Goal: Task Accomplishment & Management: Manage account settings

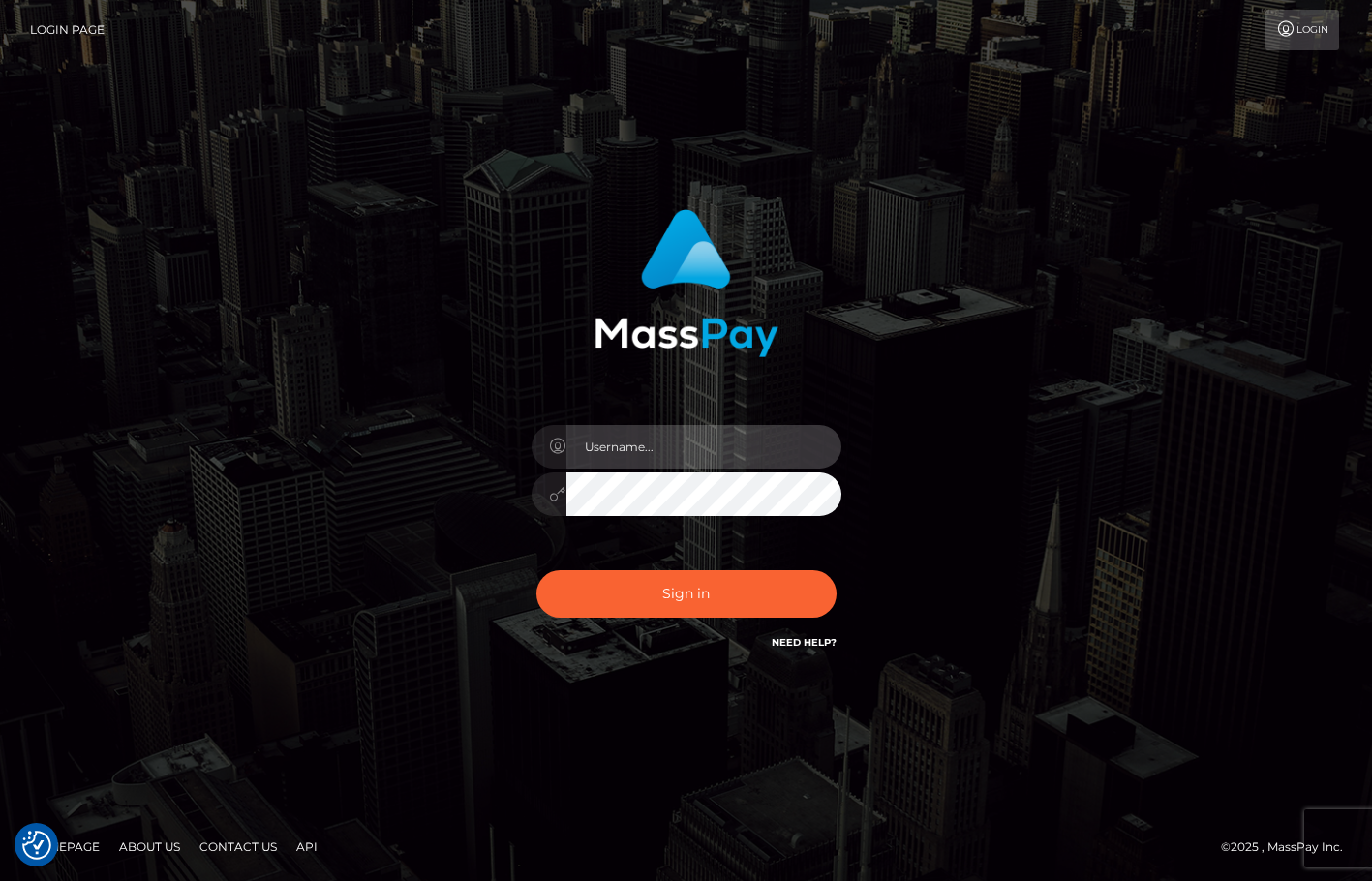
click at [663, 466] on input "text" at bounding box center [704, 447] width 275 height 44
type input "[DEMOGRAPHIC_DATA]xcite"
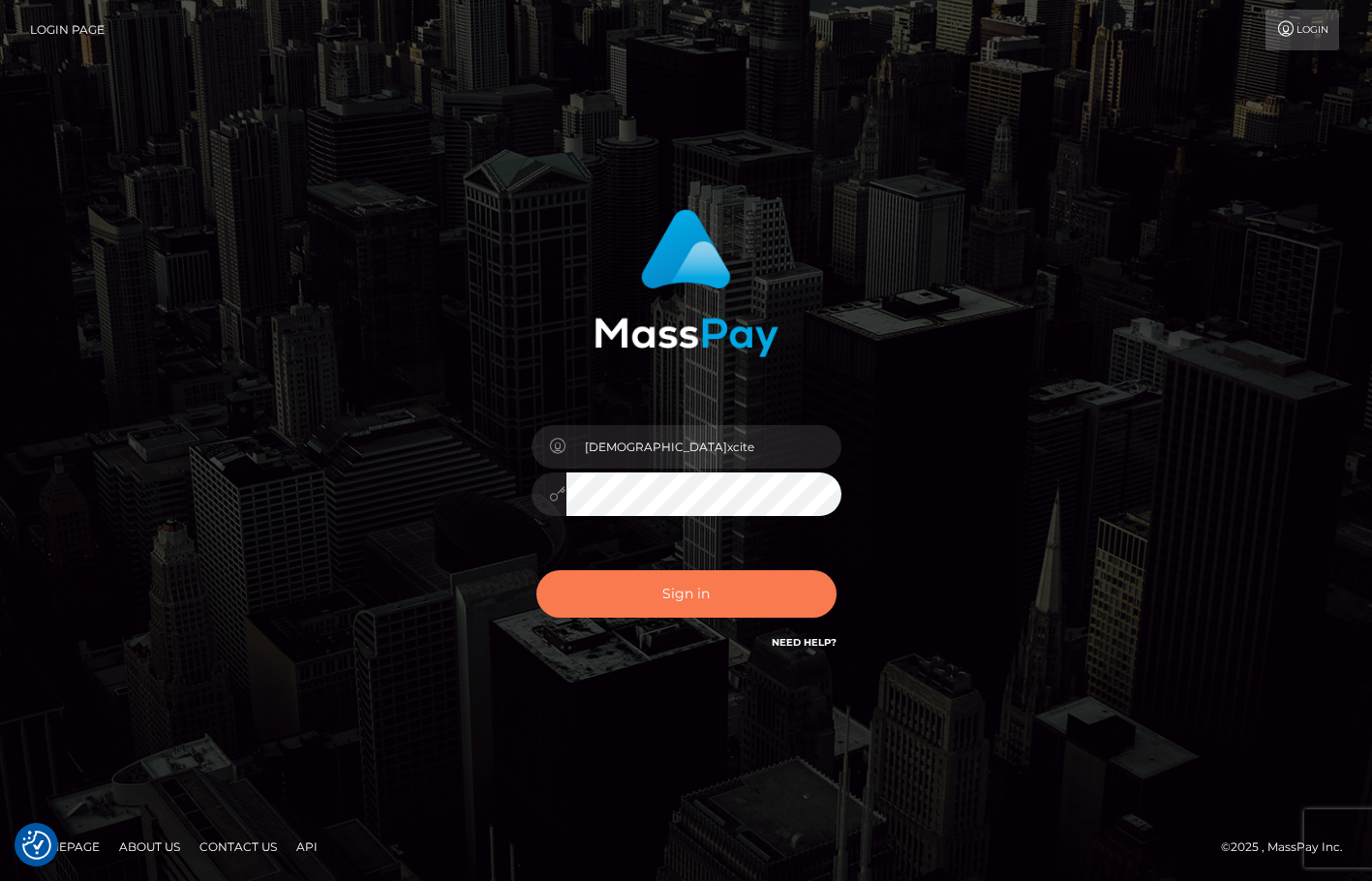
click at [643, 602] on button "Sign in" at bounding box center [687, 594] width 300 height 47
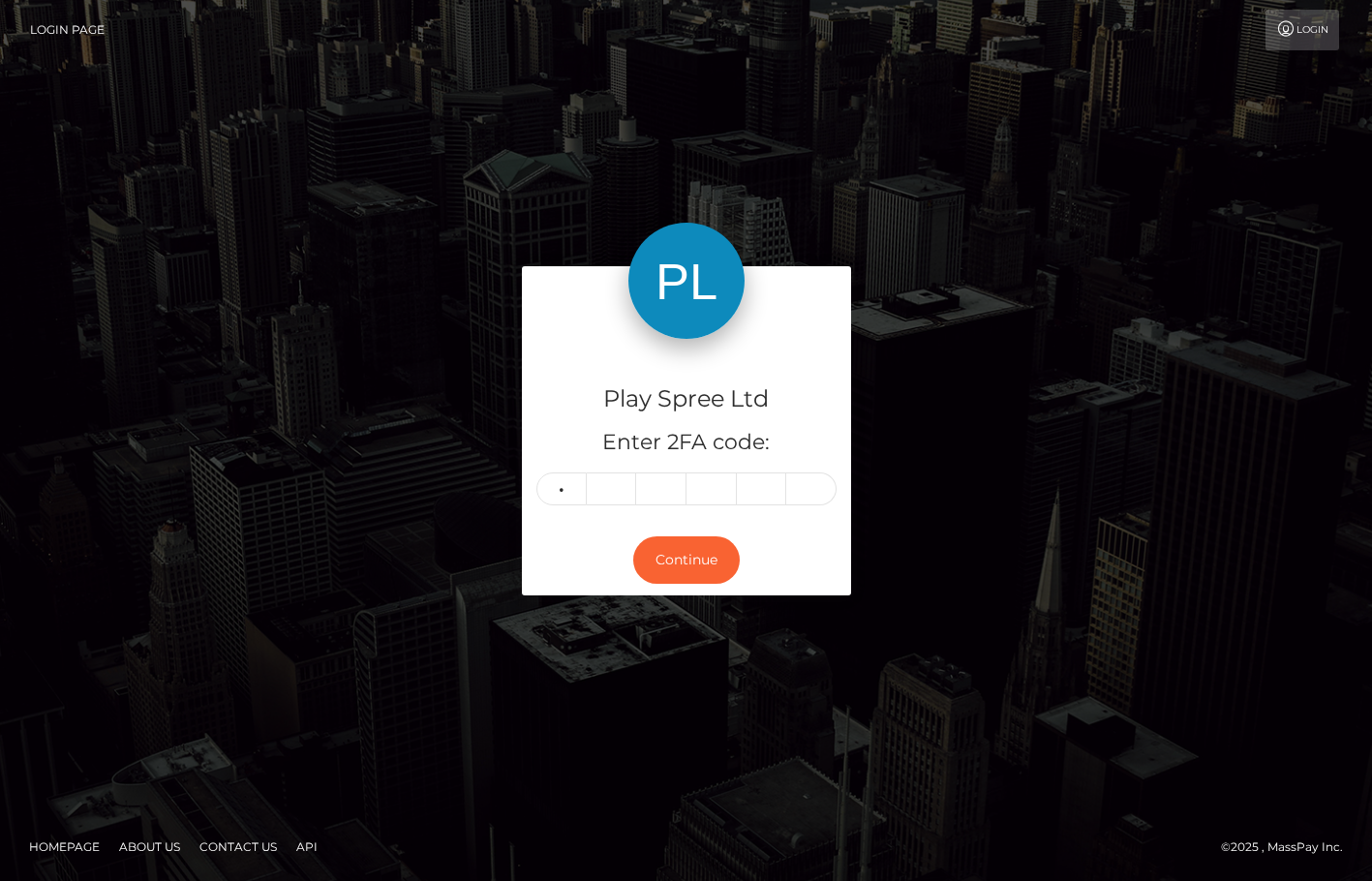
type input "1"
type input "9"
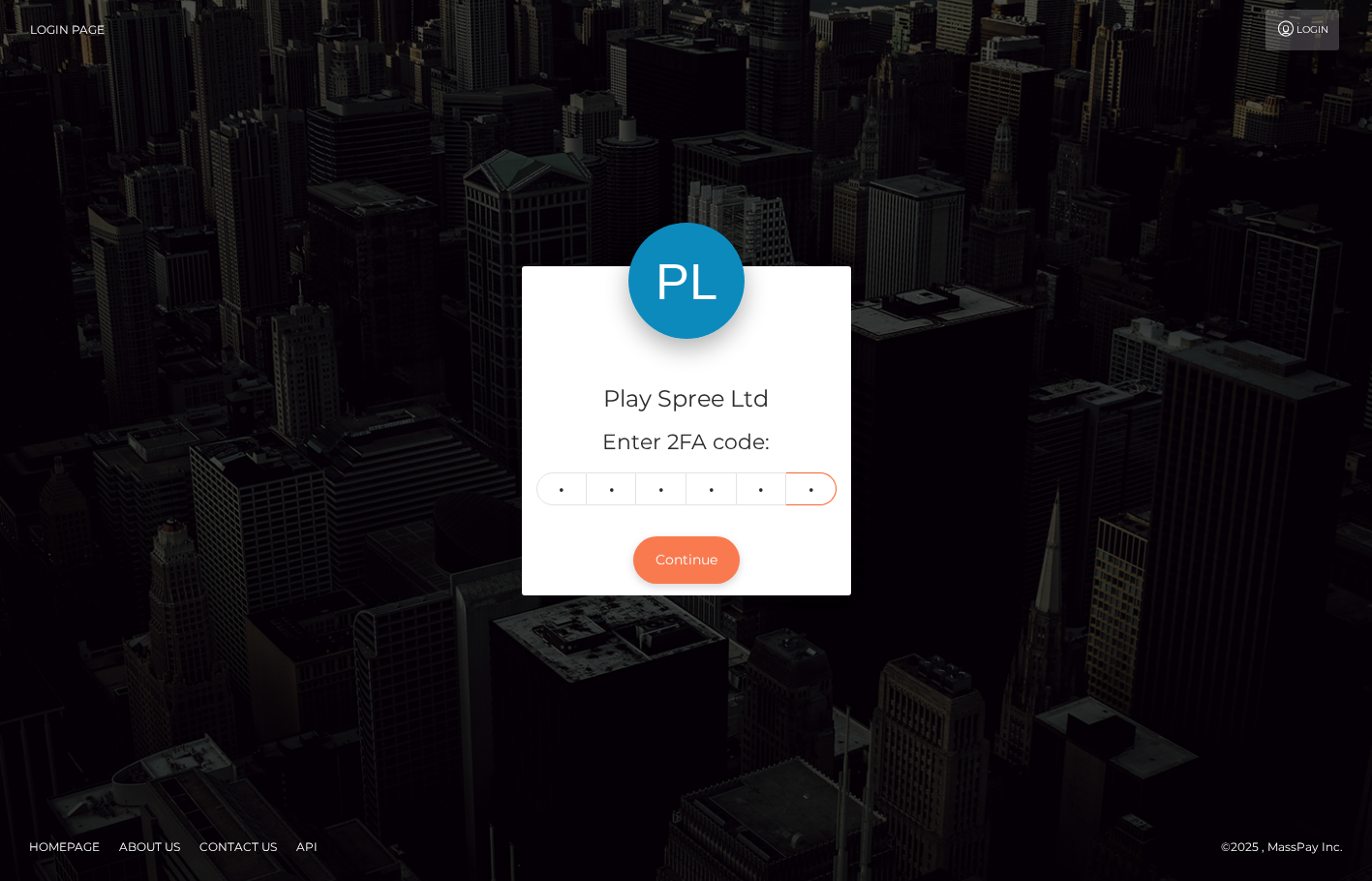
type input "8"
click at [678, 555] on button "Continue" at bounding box center [687, 560] width 107 height 47
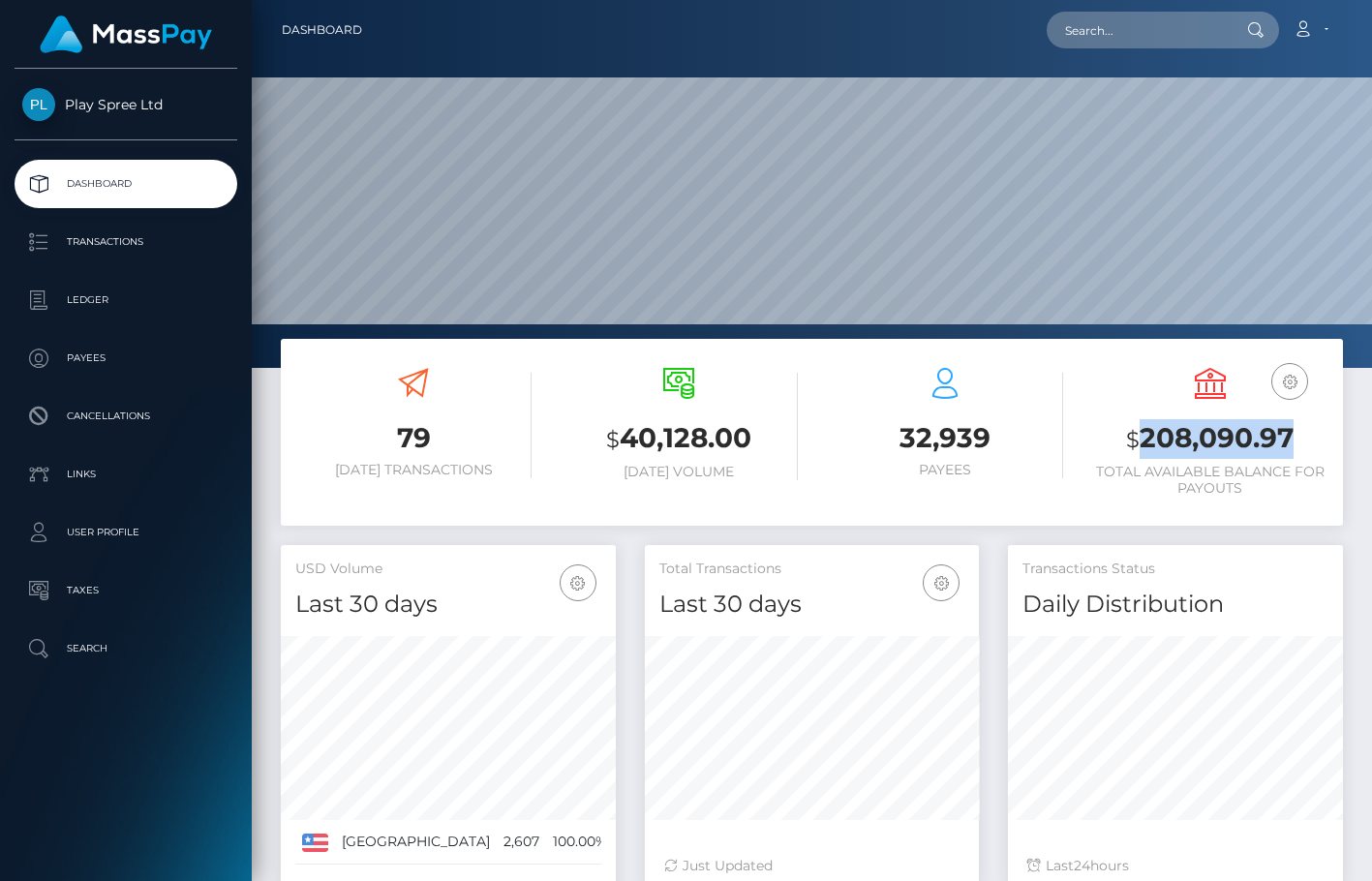
click at [1207, 428] on h3 "$ 208,090.97" at bounding box center [1210, 439] width 236 height 40
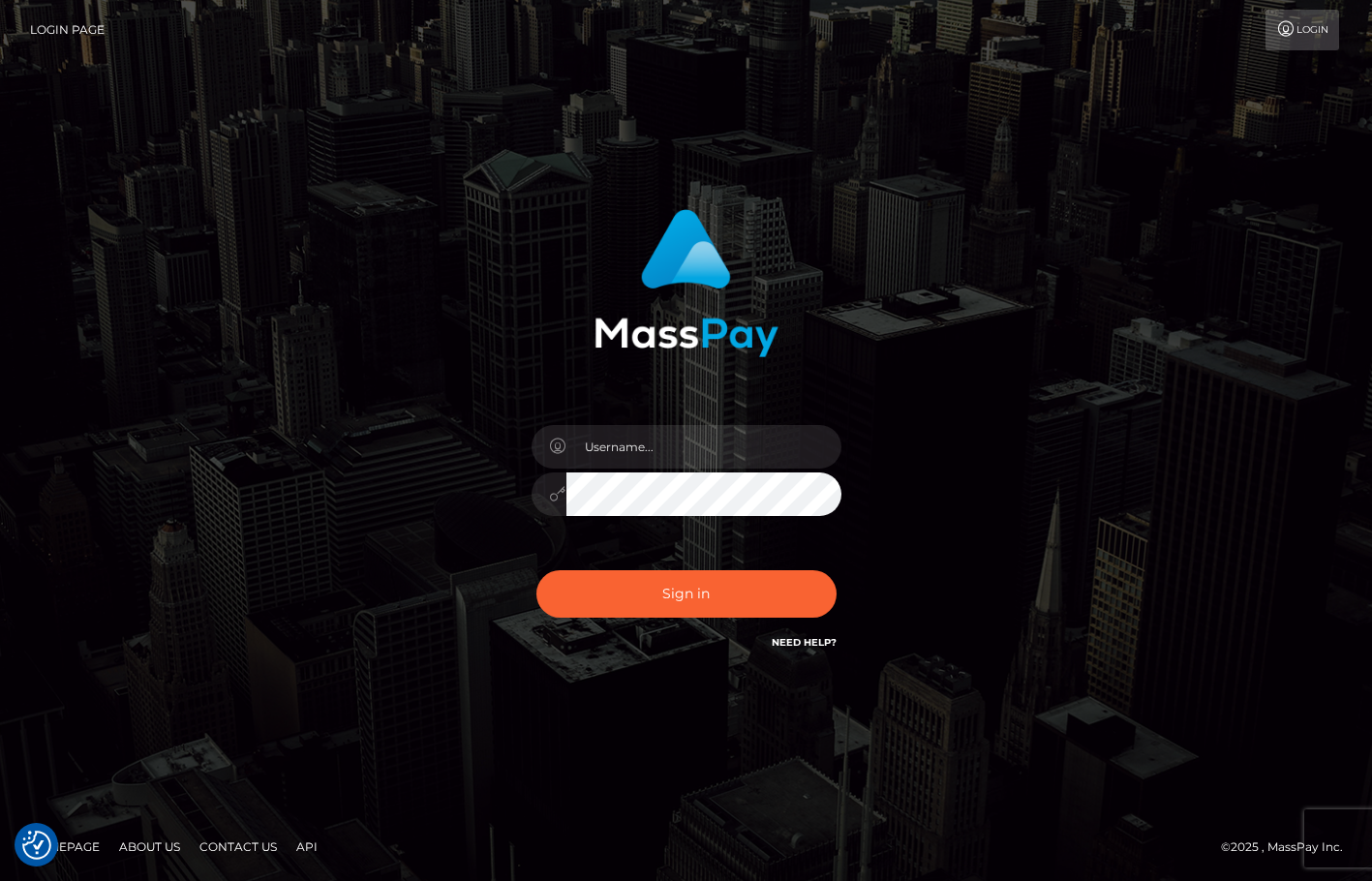
click at [1092, 779] on div "Sign in" at bounding box center [686, 441] width 1372 height 783
